Goal: Find contact information: Find contact information

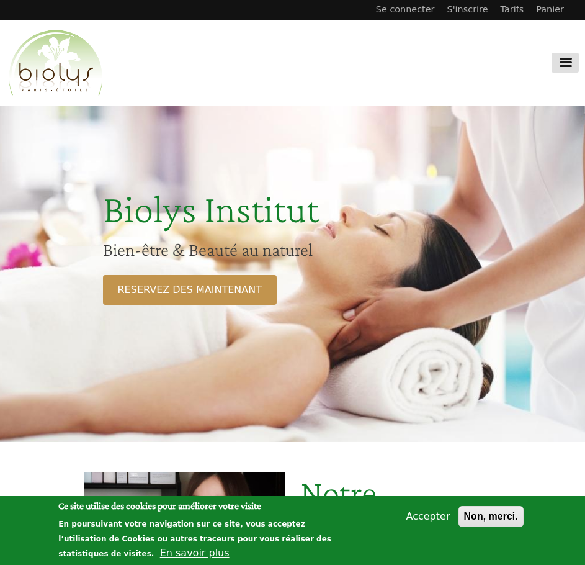
click at [573, 63] on link "Entête du site" at bounding box center [565, 63] width 27 height 20
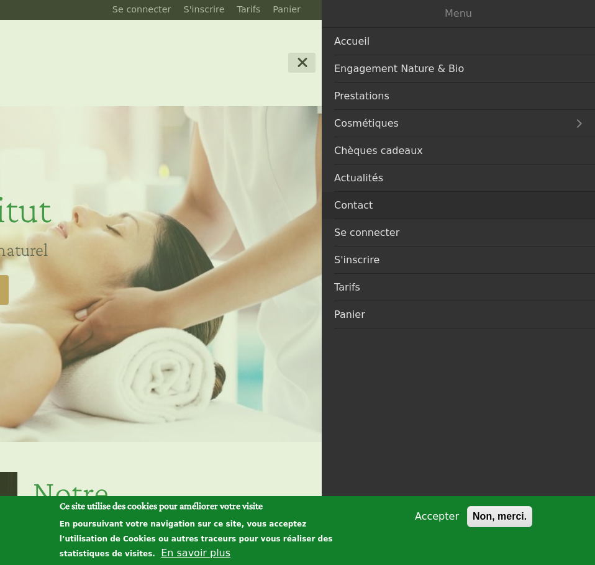
click at [380, 216] on link "Contact" at bounding box center [458, 205] width 273 height 27
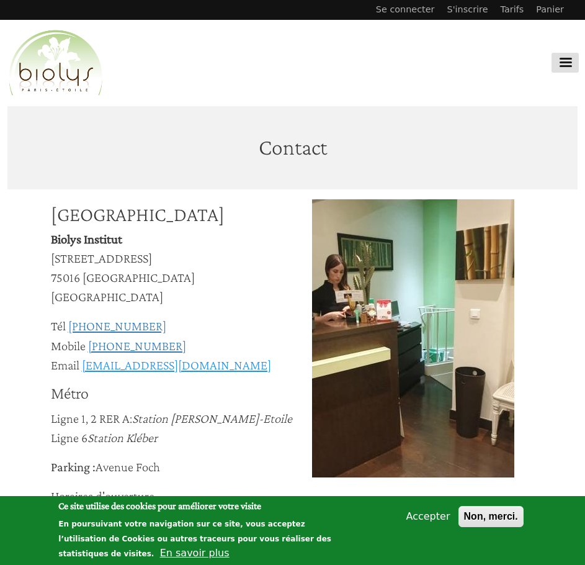
drag, startPoint x: 260, startPoint y: 367, endPoint x: 83, endPoint y: 366, distance: 177.5
click at [83, 366] on div "Email [EMAIL_ADDRESS][DOMAIN_NAME]" at bounding box center [182, 364] width 262 height 19
copy link "[EMAIL_ADDRESS][DOMAIN_NAME]"
